Goal: Task Accomplishment & Management: Manage account settings

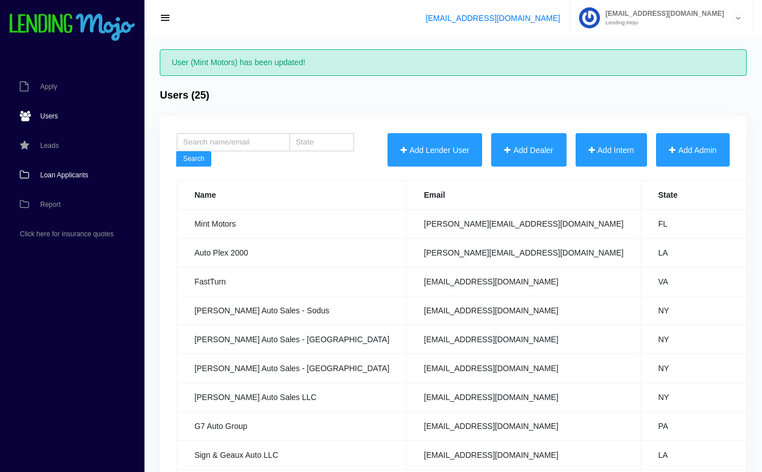
click at [62, 173] on span "Loan Applicants" at bounding box center [64, 175] width 48 height 7
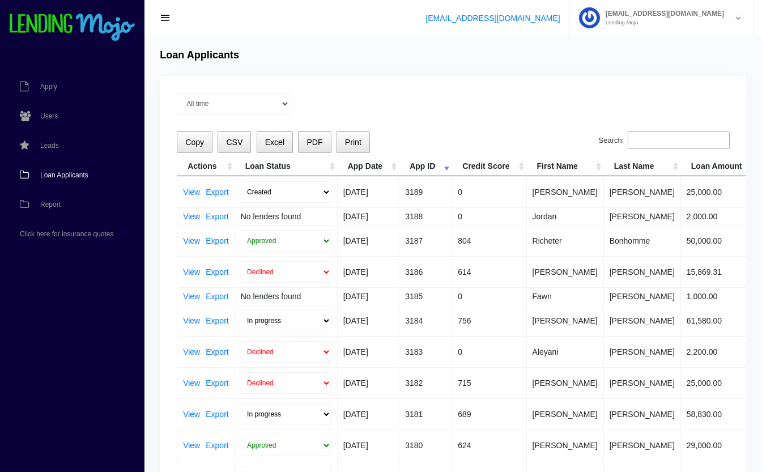
click at [189, 186] on td "View Export" at bounding box center [206, 191] width 58 height 31
click at [190, 189] on link "View" at bounding box center [191, 192] width 17 height 8
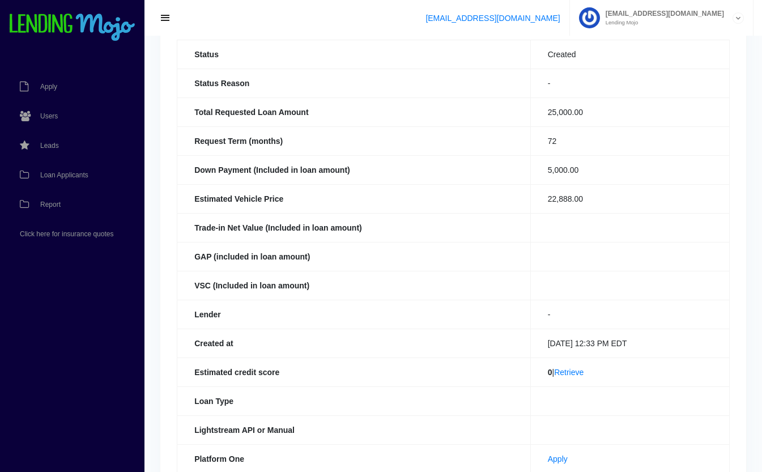
scroll to position [96, 0]
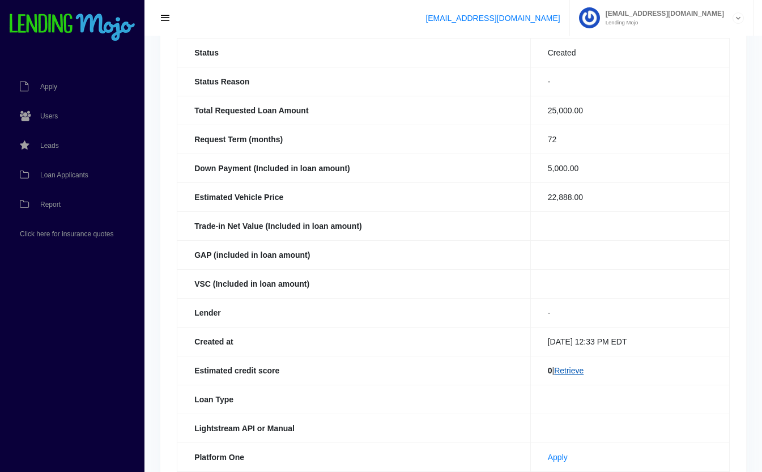
click at [573, 373] on link "Retrieve" at bounding box center [568, 370] width 29 height 9
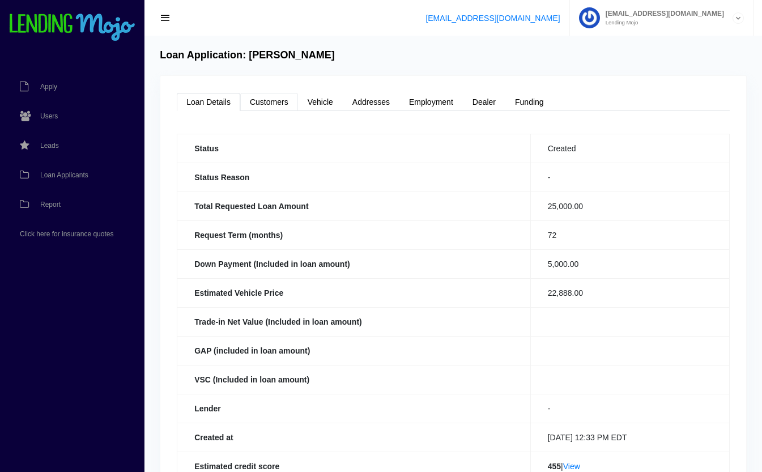
click at [280, 101] on link "Customers" at bounding box center [269, 102] width 58 height 18
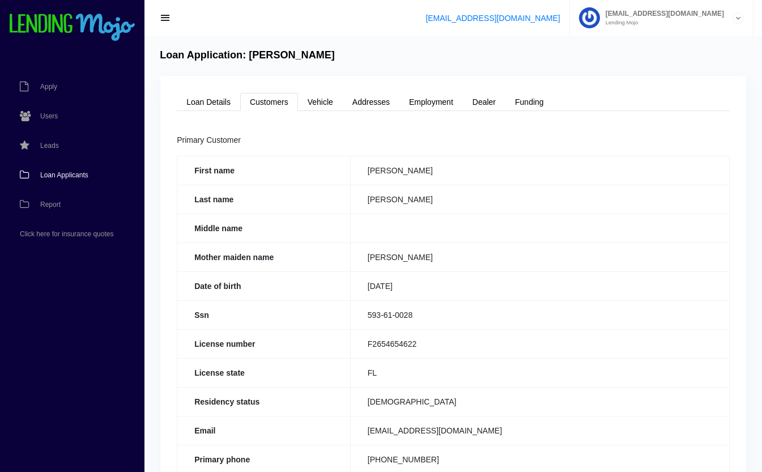
click at [73, 170] on link "Loan Applicants" at bounding box center [66, 174] width 133 height 29
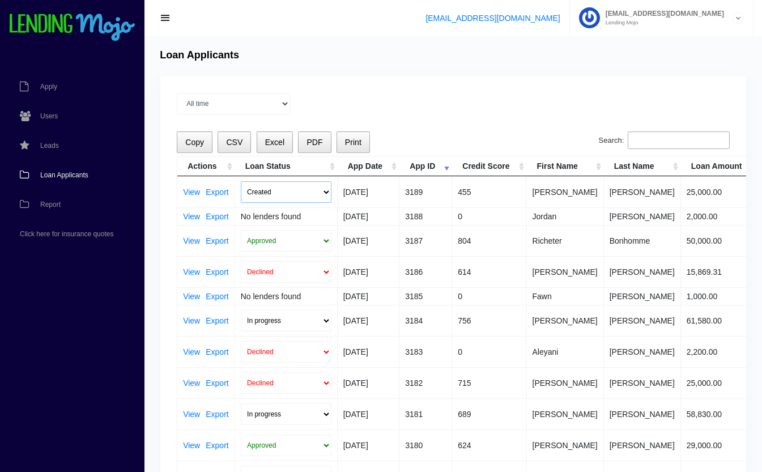
click at [275, 187] on select "Created Submitted" at bounding box center [286, 192] width 91 height 22
select select "submitted"
click at [241, 181] on select "Created Submitted" at bounding box center [286, 192] width 91 height 22
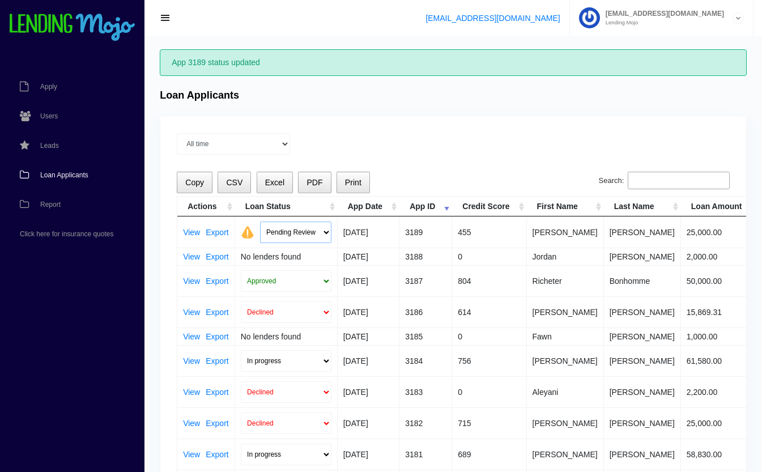
click at [290, 229] on select "Pending Review Approve Decline Unqualified" at bounding box center [295, 232] width 71 height 22
select select "declined"
click at [260, 221] on select "Pending Review Approve Decline Unqualified" at bounding box center [295, 232] width 71 height 22
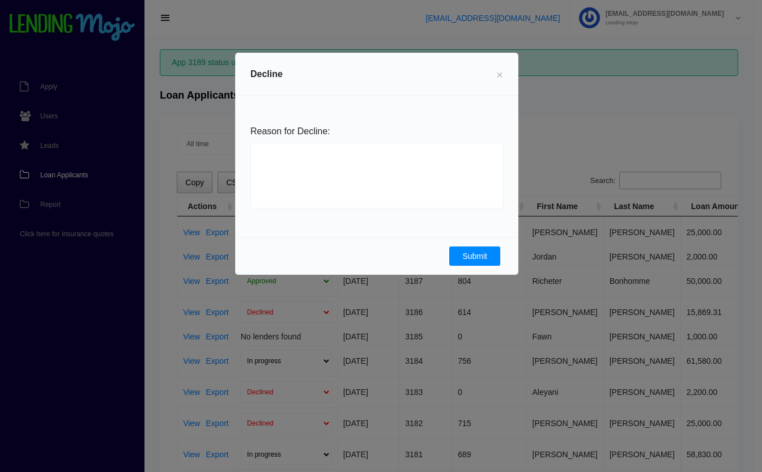
click at [459, 259] on button "Submit" at bounding box center [474, 255] width 51 height 19
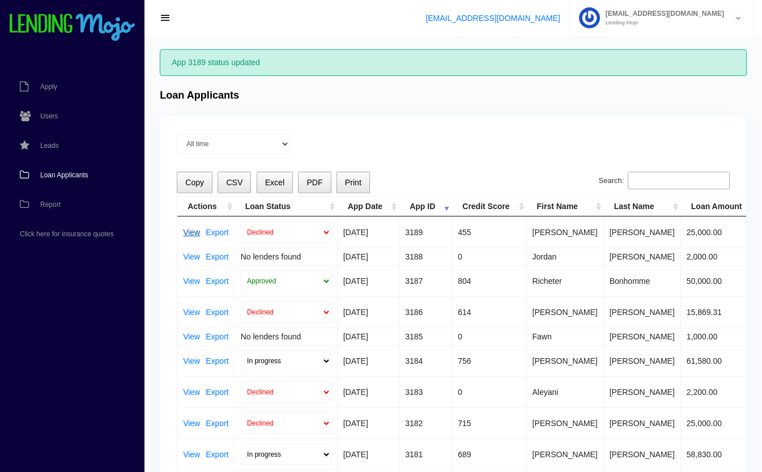
click at [189, 232] on link "View" at bounding box center [191, 232] width 17 height 8
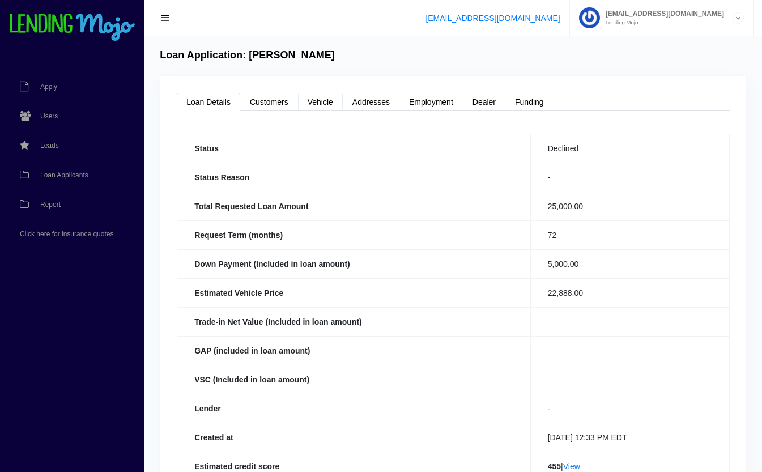
click at [319, 100] on link "Vehicle" at bounding box center [320, 102] width 45 height 18
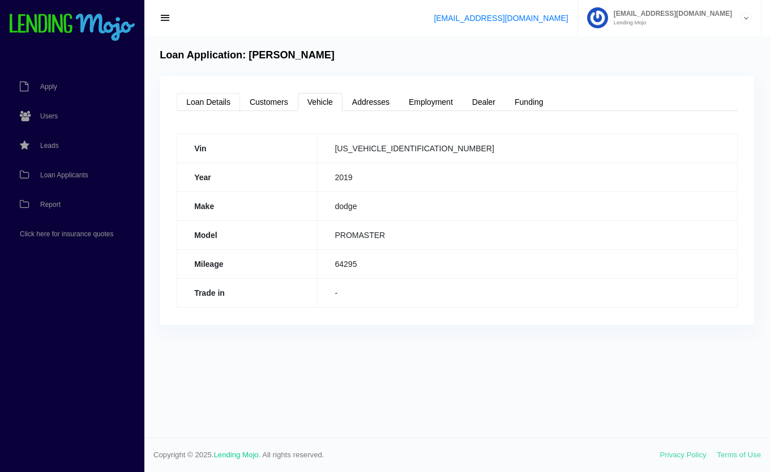
click at [222, 97] on link "Loan Details" at bounding box center [208, 102] width 63 height 18
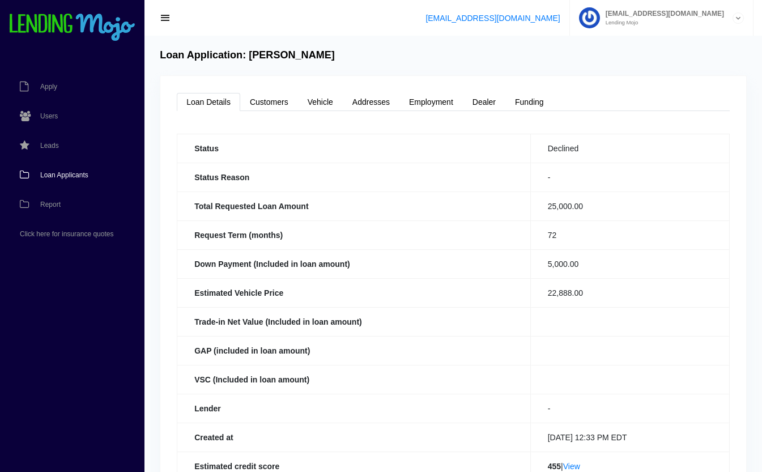
click at [54, 176] on span "Loan Applicants" at bounding box center [64, 175] width 48 height 7
